Goal: Navigation & Orientation: Find specific page/section

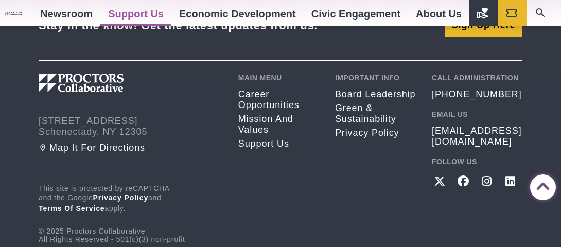
scroll to position [1089, 0]
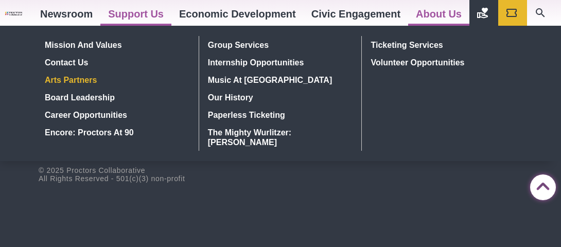
click at [78, 80] on link "Arts Partners" at bounding box center [116, 79] width 150 height 17
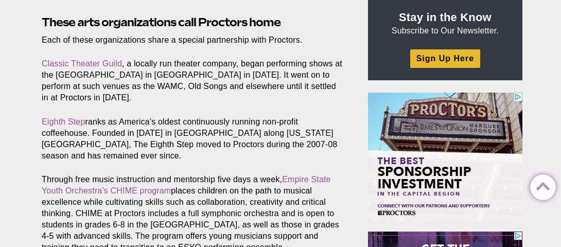
scroll to position [266, 0]
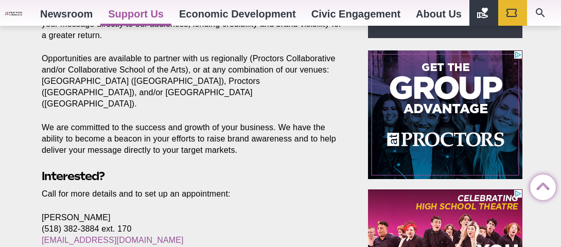
scroll to position [257, 0]
